Goal: Task Accomplishment & Management: Manage account settings

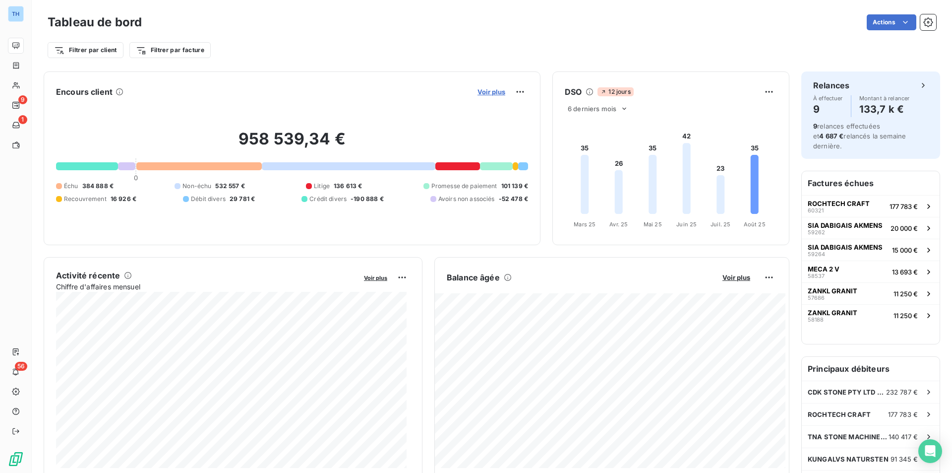
click at [491, 95] on span "Voir plus" at bounding box center [492, 92] width 28 height 8
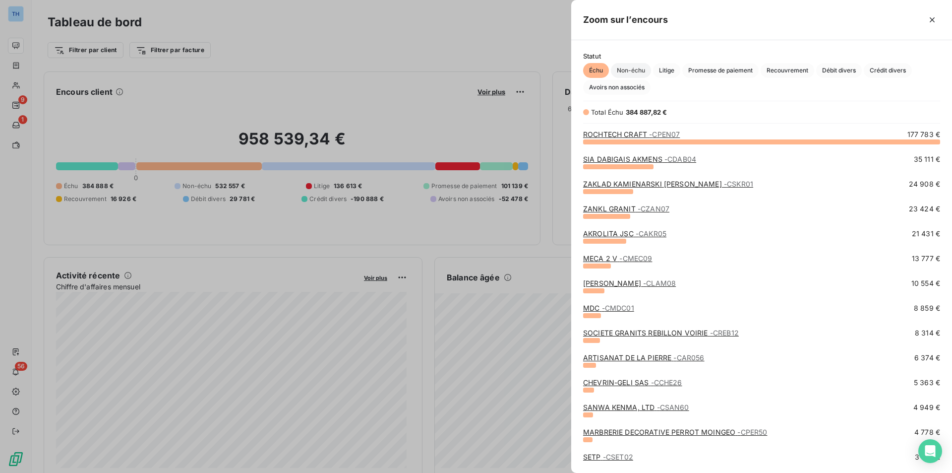
scroll to position [324, 373]
click at [621, 135] on link "ROCHTECH CRAFT - CPEN07" at bounding box center [631, 134] width 97 height 8
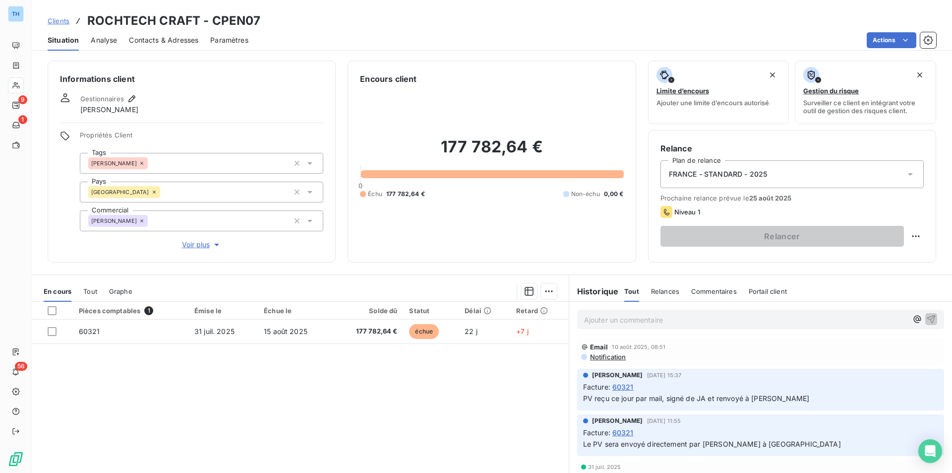
click at [604, 319] on p "Ajouter un commentaire ﻿" at bounding box center [745, 319] width 323 height 12
drag, startPoint x: 614, startPoint y: 320, endPoint x: 552, endPoint y: 313, distance: 62.8
click at [552, 313] on div "En cours Tout Graphe Pièces comptables 1 Émise le Échue le Solde dû Statut Déla…" at bounding box center [492, 398] width 921 height 248
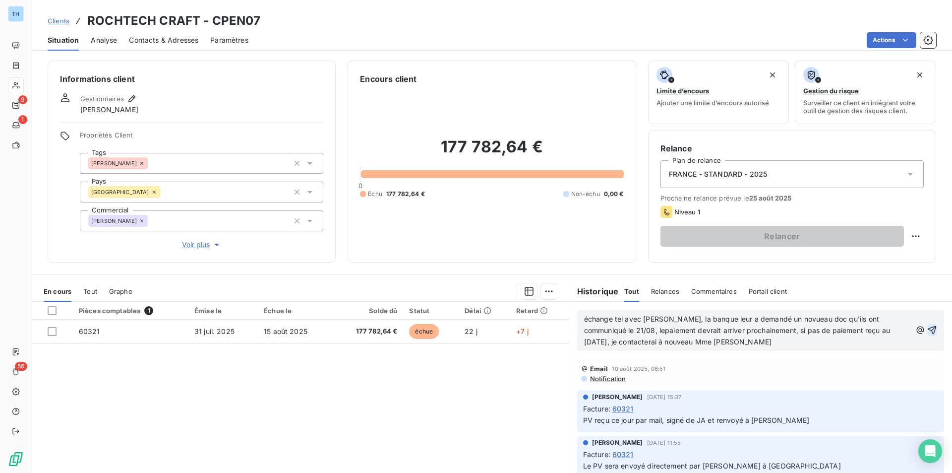
click at [928, 325] on icon "button" at bounding box center [933, 330] width 10 height 10
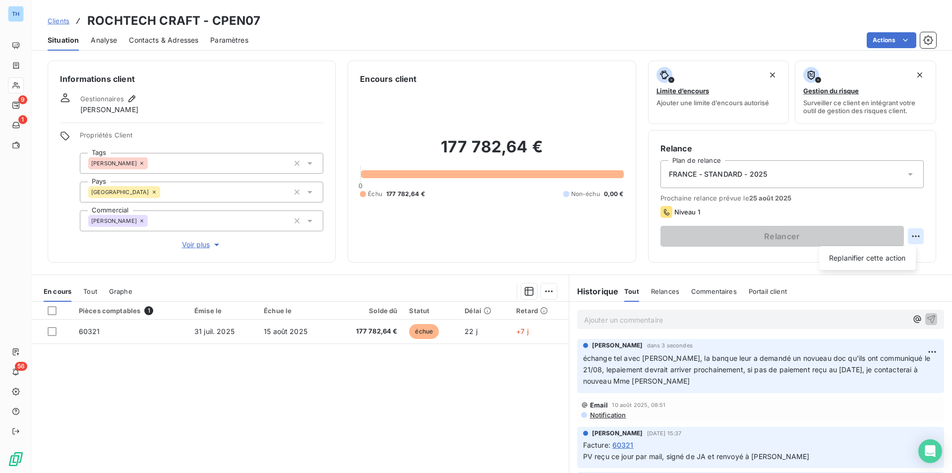
click at [911, 233] on html "TH 9 1 56 Clients ROCHTECH CRAFT - CPEN07 Situation Analyse Contacts & Adresses…" at bounding box center [476, 236] width 952 height 473
click at [890, 254] on div "Replanifier cette action" at bounding box center [867, 258] width 89 height 16
select select "7"
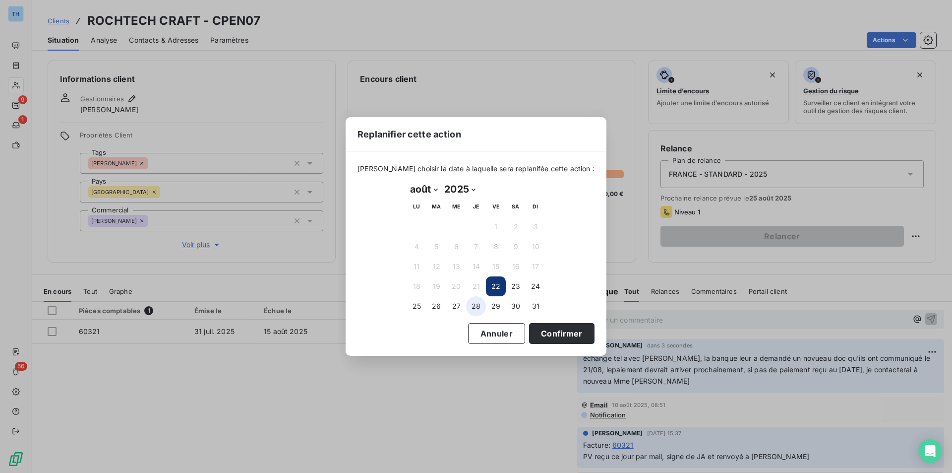
click at [473, 306] on button "28" at bounding box center [476, 306] width 20 height 20
click at [536, 333] on button "Confirmer" at bounding box center [561, 333] width 65 height 21
